Goal: Task Accomplishment & Management: Use online tool/utility

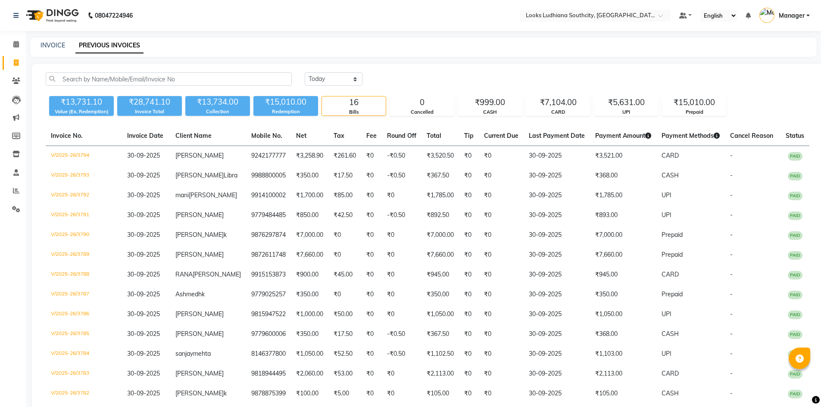
select select "[DATE]"
click at [45, 46] on link "INVOICE" at bounding box center [53, 45] width 25 height 8
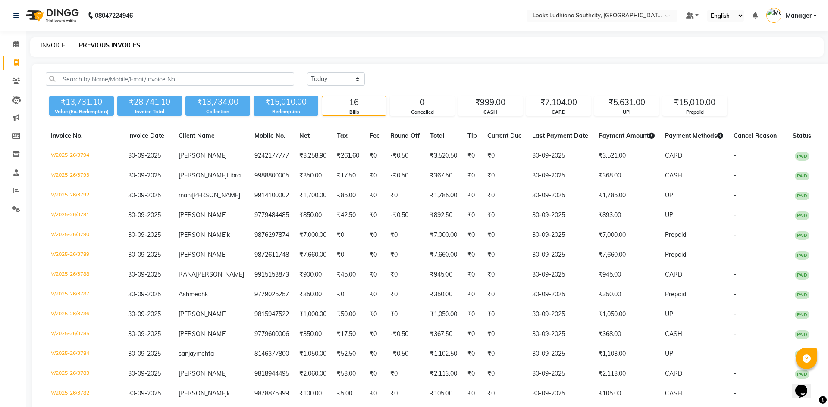
select select "service"
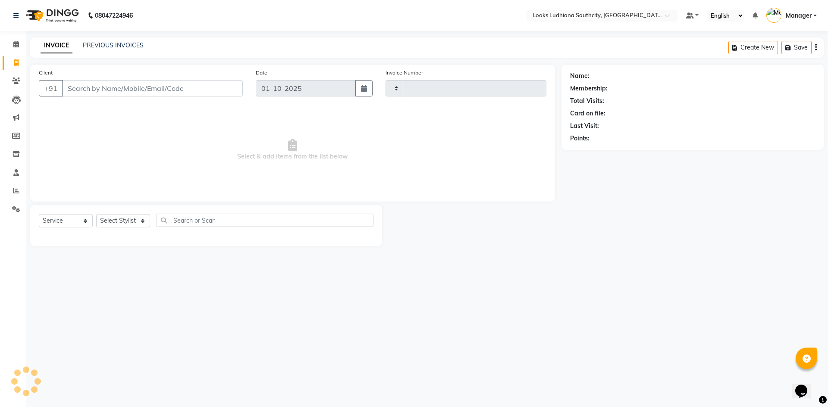
type input "3795"
select select "6577"
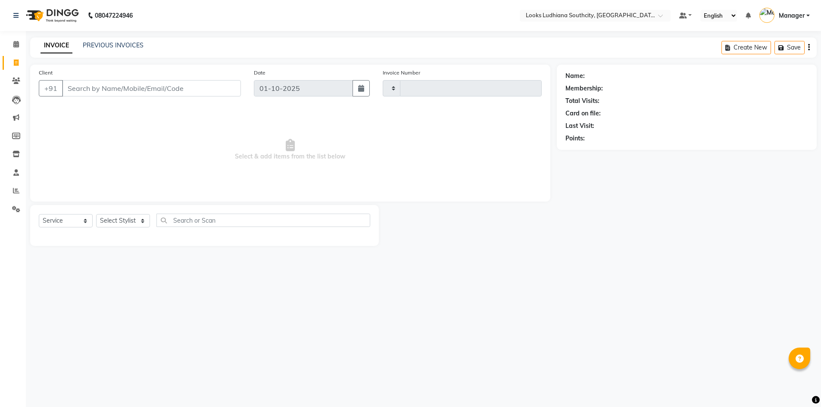
select select "service"
type input "3795"
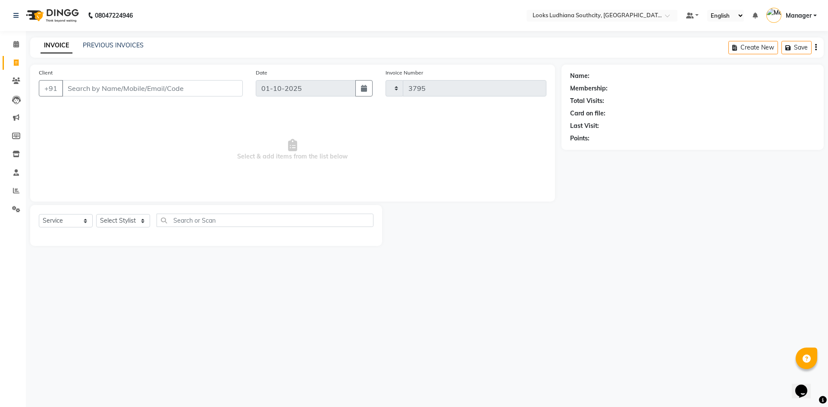
select select "6577"
select select "service"
click at [56, 41] on link "INVOICE" at bounding box center [57, 46] width 32 height 16
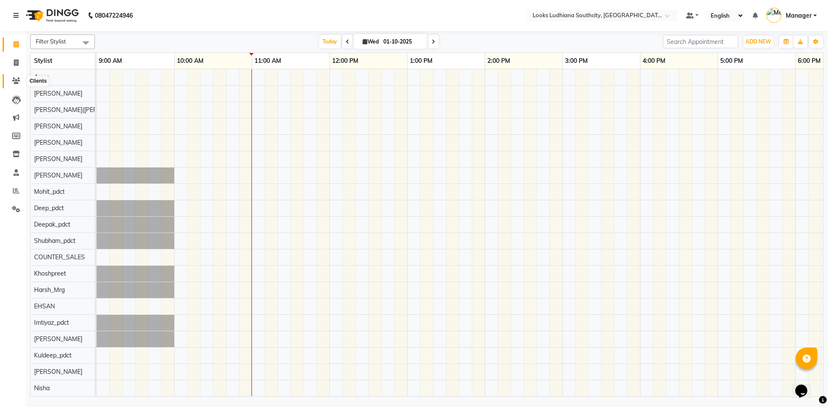
click at [20, 77] on span at bounding box center [16, 81] width 15 height 10
